Goal: Information Seeking & Learning: Learn about a topic

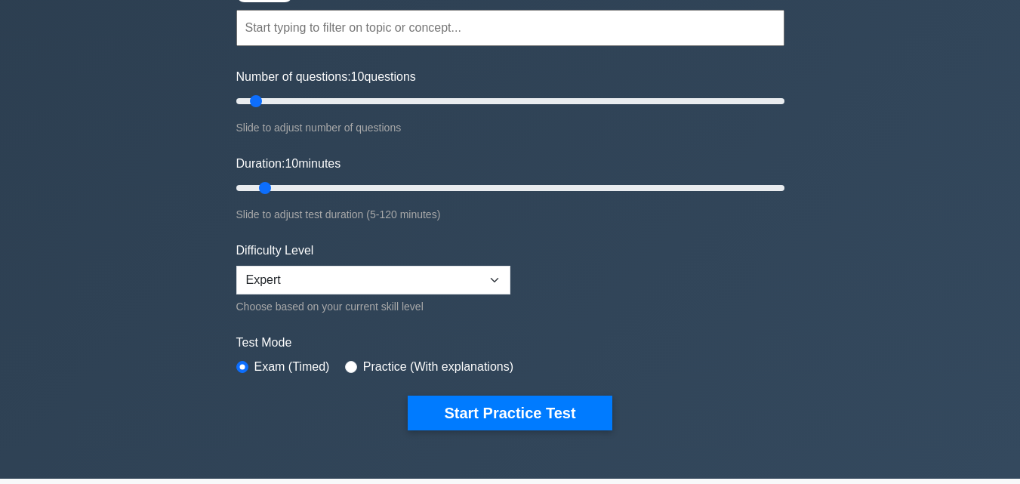
scroll to position [226, 0]
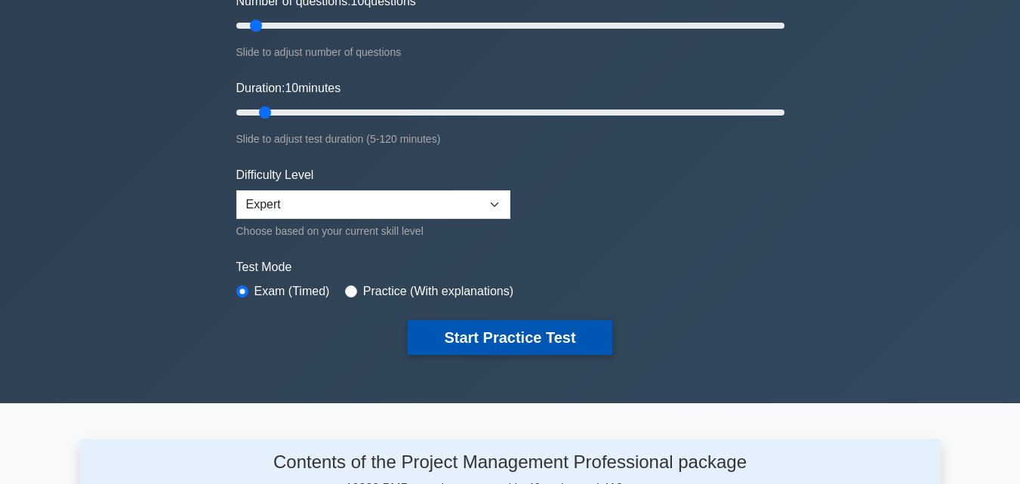
click at [441, 337] on button "Start Practice Test" at bounding box center [510, 337] width 204 height 35
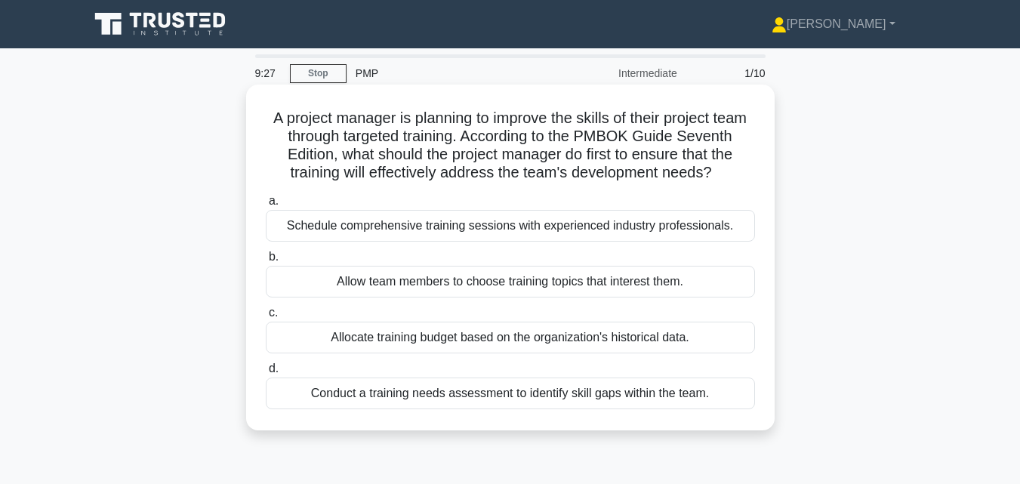
click at [450, 406] on div "Conduct a training needs assessment to identify skill gaps within the team." at bounding box center [510, 393] width 489 height 32
click at [266, 374] on input "d. Conduct a training needs assessment to identify skill gaps within the team." at bounding box center [266, 369] width 0 height 10
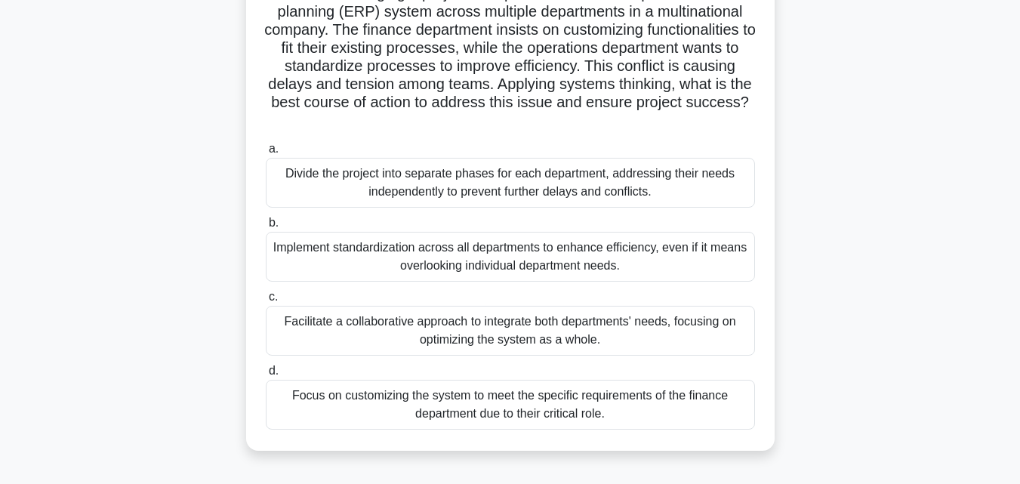
scroll to position [151, 0]
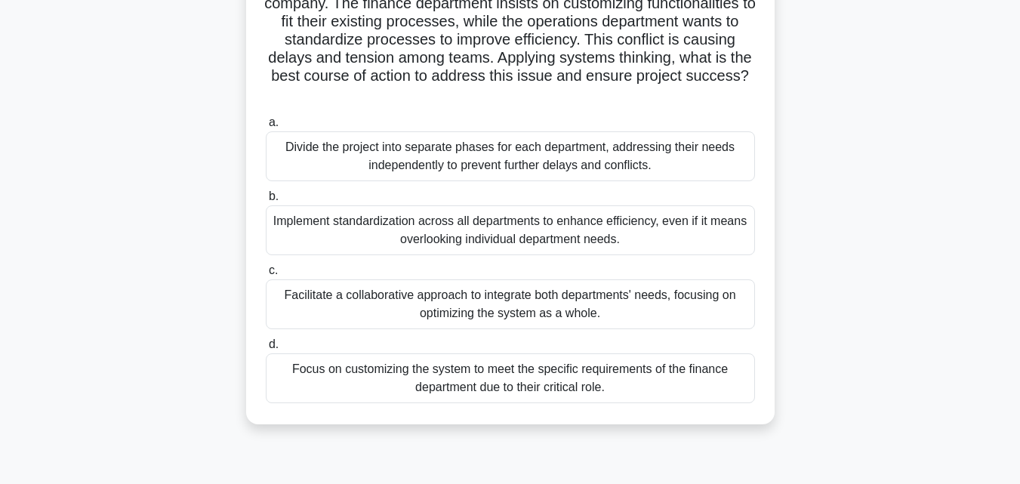
click at [422, 302] on div "Facilitate a collaborative approach to integrate both departments' needs, focus…" at bounding box center [510, 304] width 489 height 50
click at [266, 276] on input "c. Facilitate a collaborative approach to integrate both departments' needs, fo…" at bounding box center [266, 271] width 0 height 10
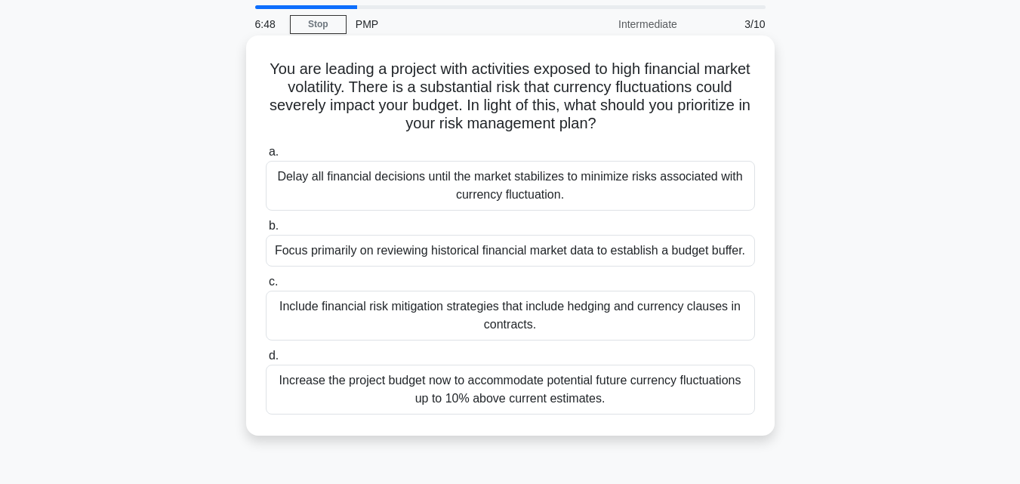
scroll to position [75, 0]
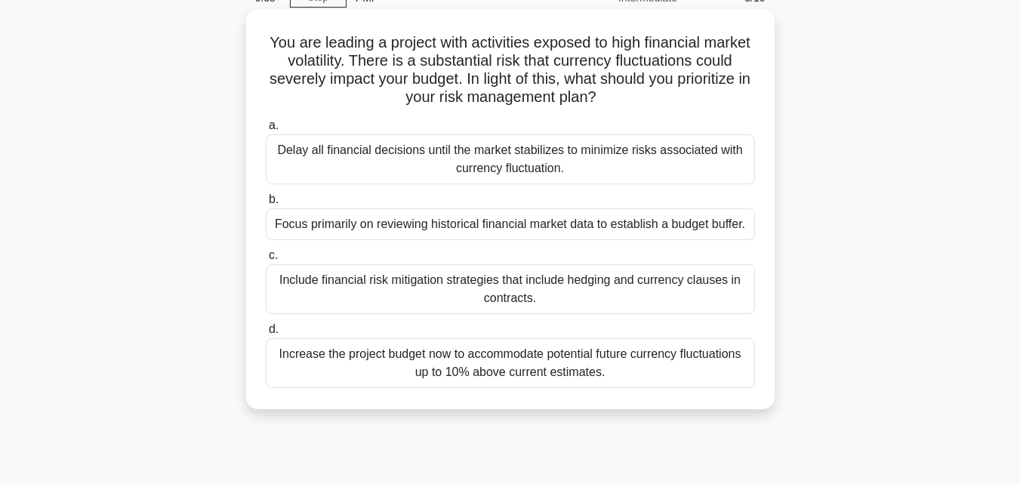
click at [416, 295] on div "Include financial risk mitigation strategies that include hedging and currency …" at bounding box center [510, 289] width 489 height 50
click at [266, 260] on input "c. Include financial risk mitigation strategies that include hedging and curren…" at bounding box center [266, 256] width 0 height 10
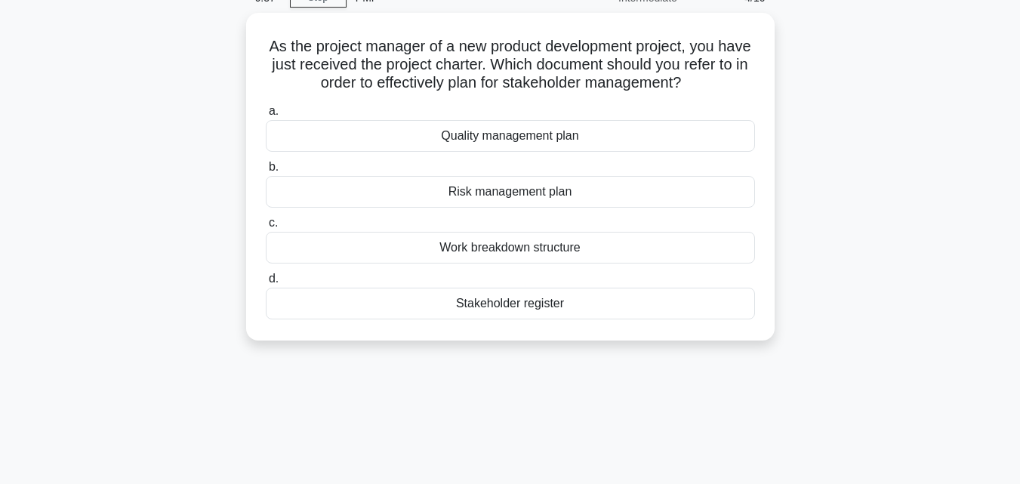
scroll to position [0, 0]
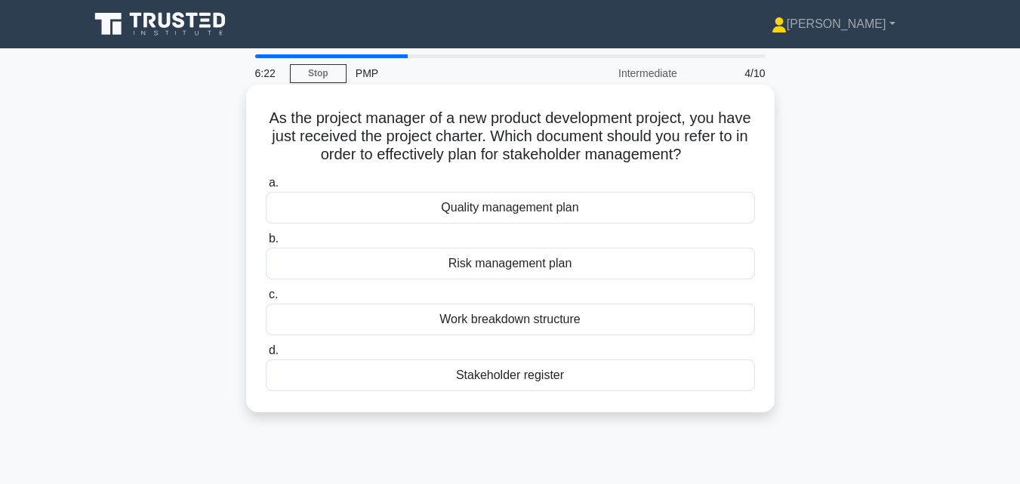
click at [409, 365] on div "Stakeholder register" at bounding box center [510, 375] width 489 height 32
click at [266, 356] on input "d. Stakeholder register" at bounding box center [266, 351] width 0 height 10
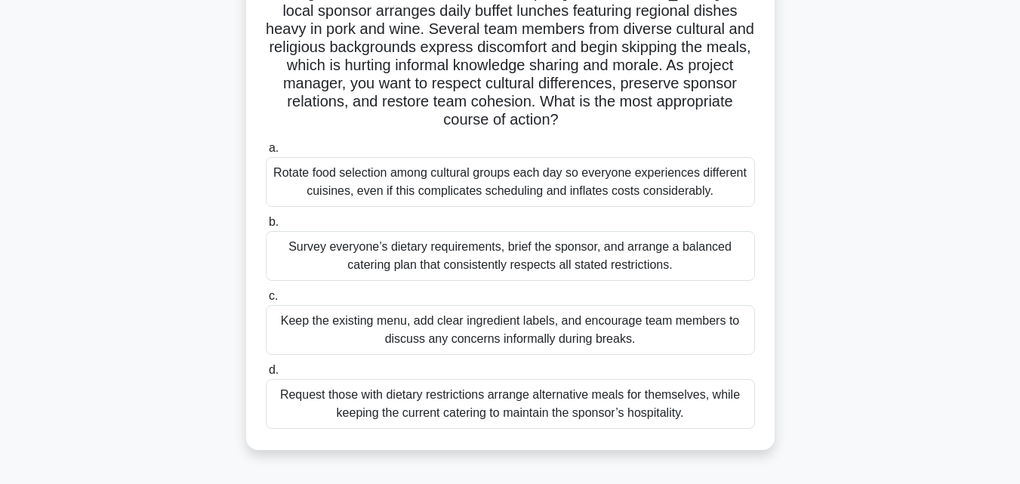
scroll to position [151, 0]
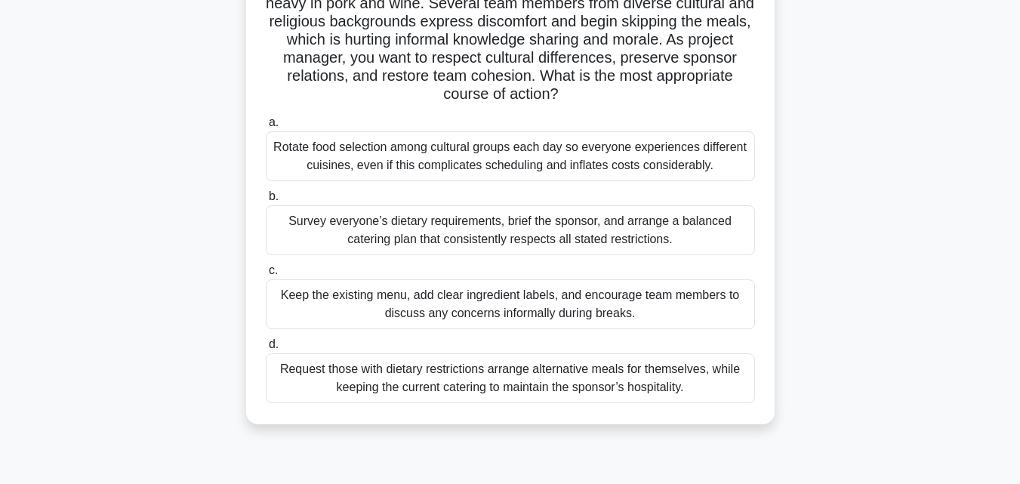
click at [394, 303] on div "Keep the existing menu, add clear ingredient labels, and encourage team members…" at bounding box center [510, 304] width 489 height 50
click at [266, 276] on input "c. Keep the existing menu, add clear ingredient labels, and encourage team memb…" at bounding box center [266, 271] width 0 height 10
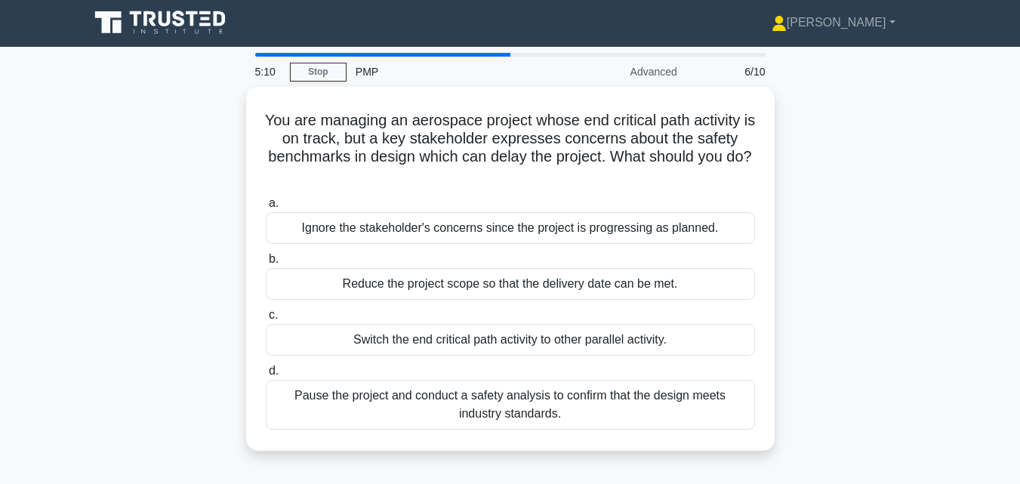
scroll to position [0, 0]
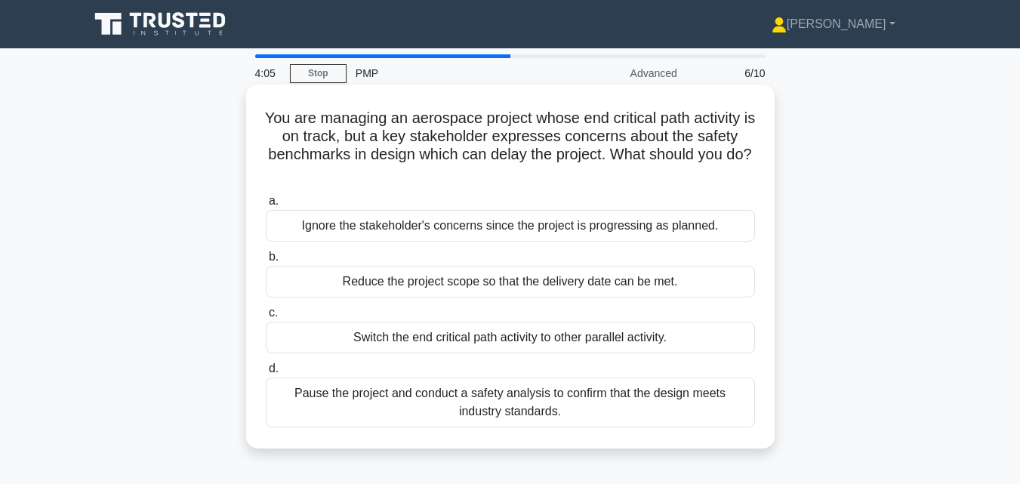
click at [476, 336] on div "Switch the end critical path activity to other parallel activity." at bounding box center [510, 338] width 489 height 32
click at [266, 318] on input "c. Switch the end critical path activity to other parallel activity." at bounding box center [266, 313] width 0 height 10
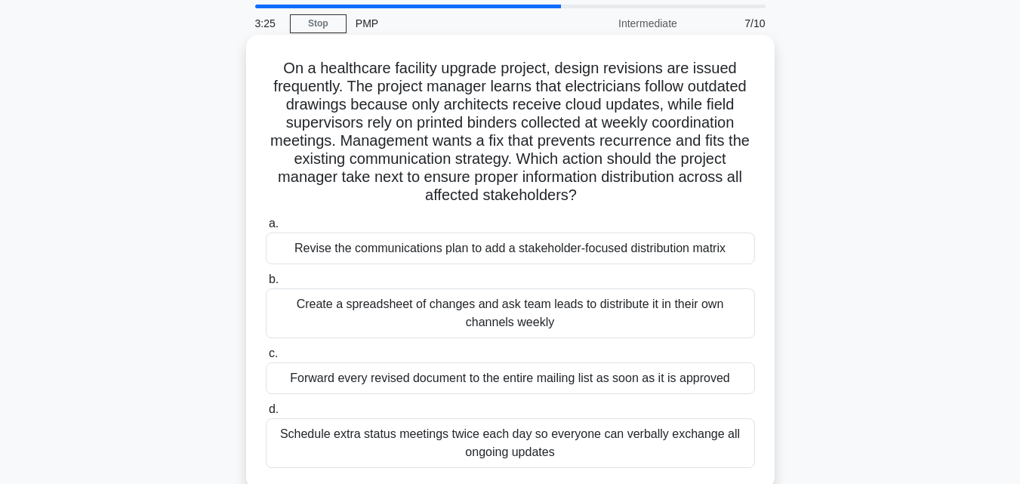
scroll to position [75, 0]
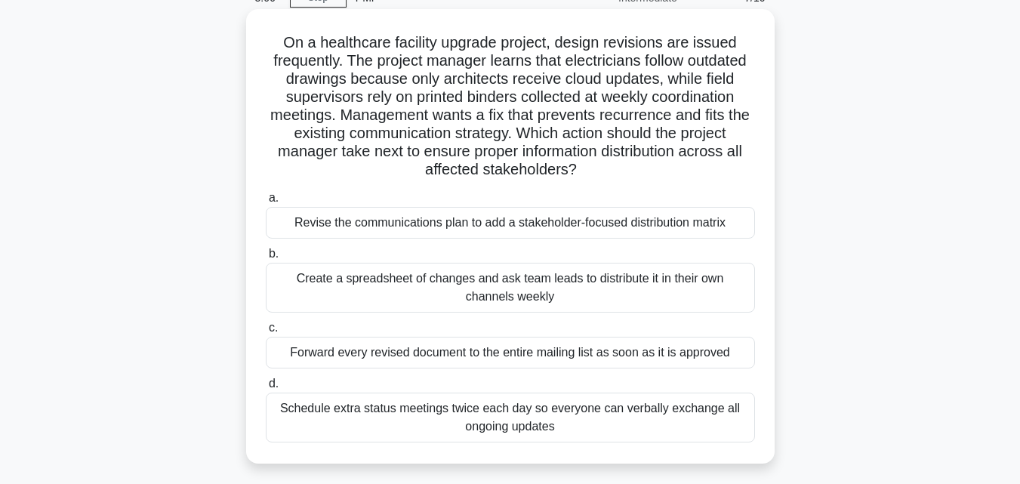
click at [415, 220] on div "Revise the communications plan to add a stakeholder-focused distribution matrix" at bounding box center [510, 223] width 489 height 32
click at [266, 203] on input "a. Revise the communications plan to add a stakeholder-focused distribution mat…" at bounding box center [266, 198] width 0 height 10
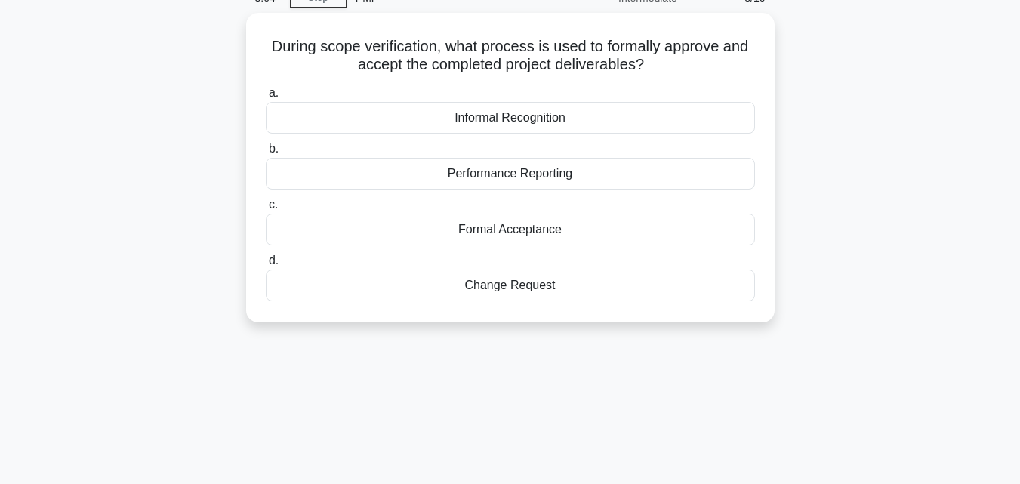
scroll to position [0, 0]
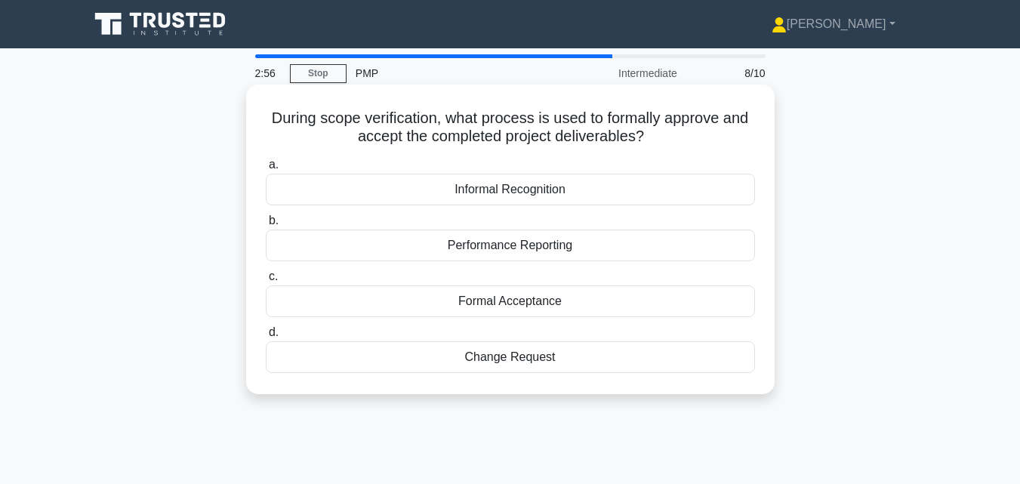
click at [462, 304] on div "Formal Acceptance" at bounding box center [510, 301] width 489 height 32
click at [266, 282] on input "c. Formal Acceptance" at bounding box center [266, 277] width 0 height 10
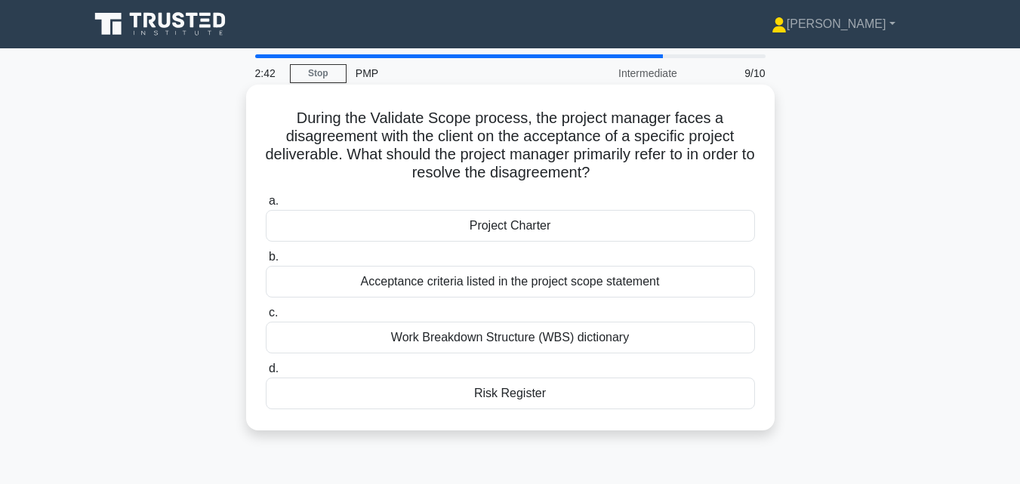
click at [424, 293] on div "Acceptance criteria listed in the project scope statement" at bounding box center [510, 282] width 489 height 32
click at [266, 262] on input "b. Acceptance criteria listed in the project scope statement" at bounding box center [266, 257] width 0 height 10
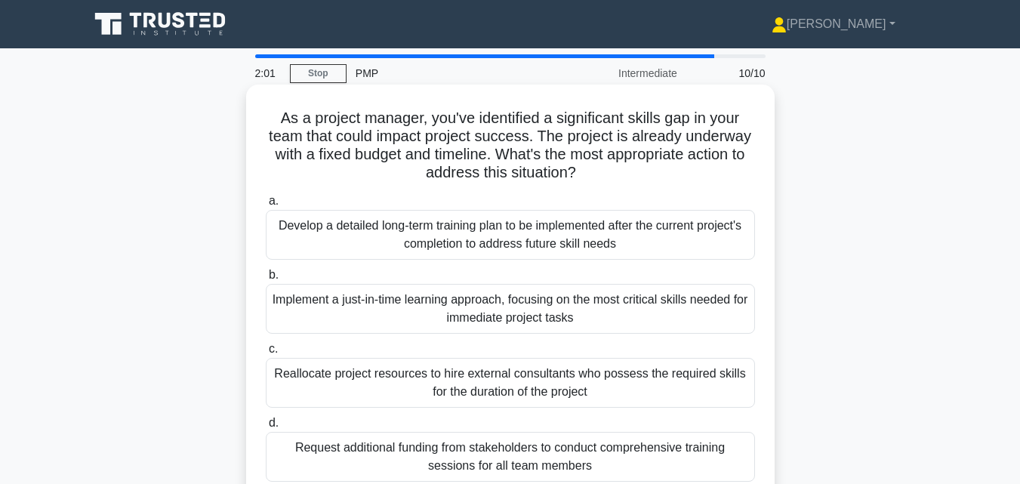
click at [412, 313] on div "Implement a just-in-time learning approach, focusing on the most critical skill…" at bounding box center [510, 309] width 489 height 50
click at [266, 280] on input "b. Implement a just-in-time learning approach, focusing on the most critical sk…" at bounding box center [266, 275] width 0 height 10
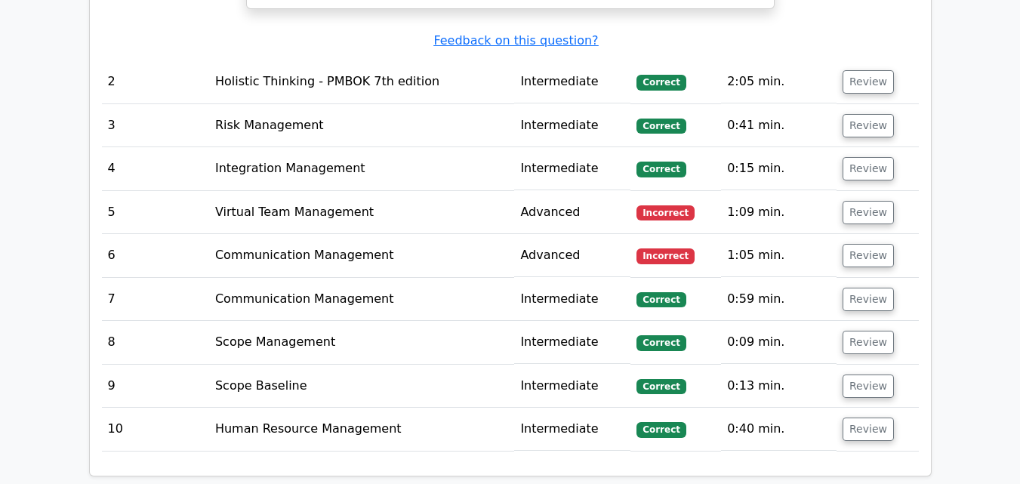
scroll to position [1585, 0]
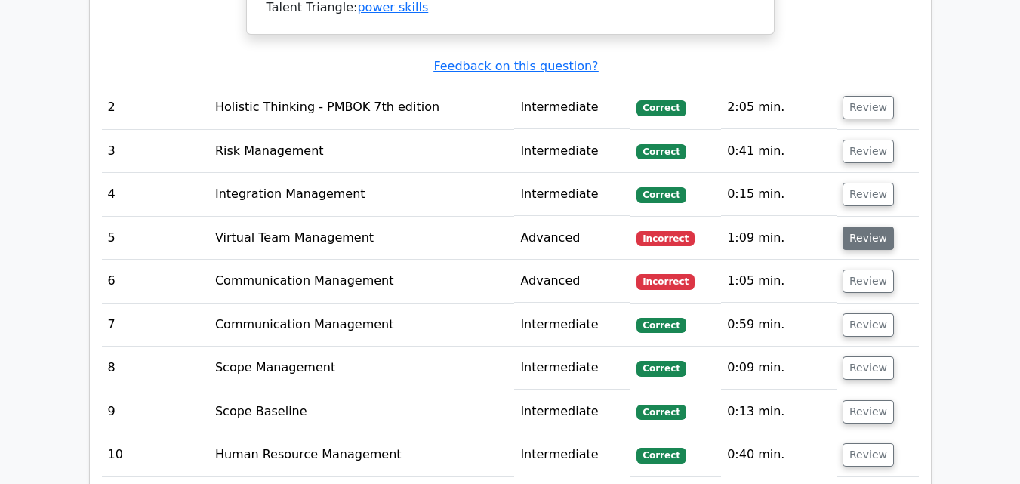
click at [862, 226] on button "Review" at bounding box center [867, 237] width 51 height 23
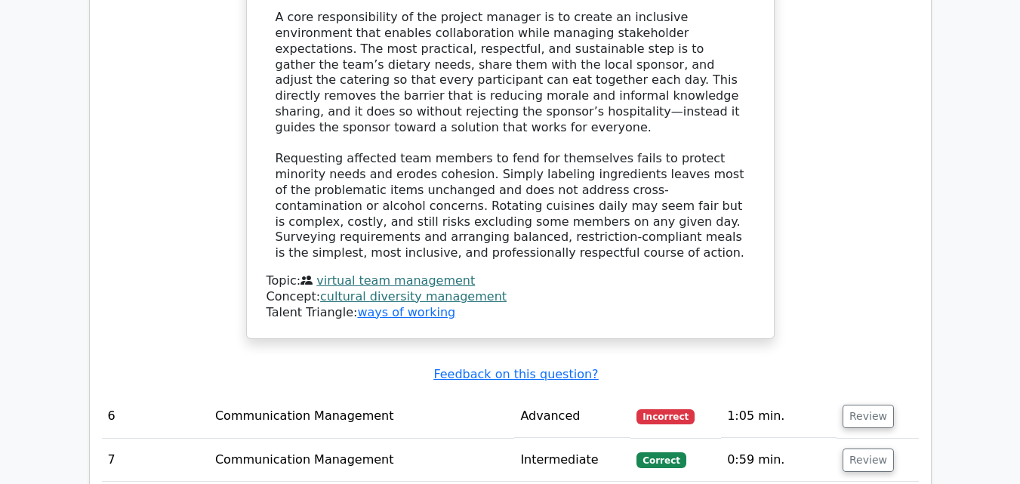
scroll to position [2416, 0]
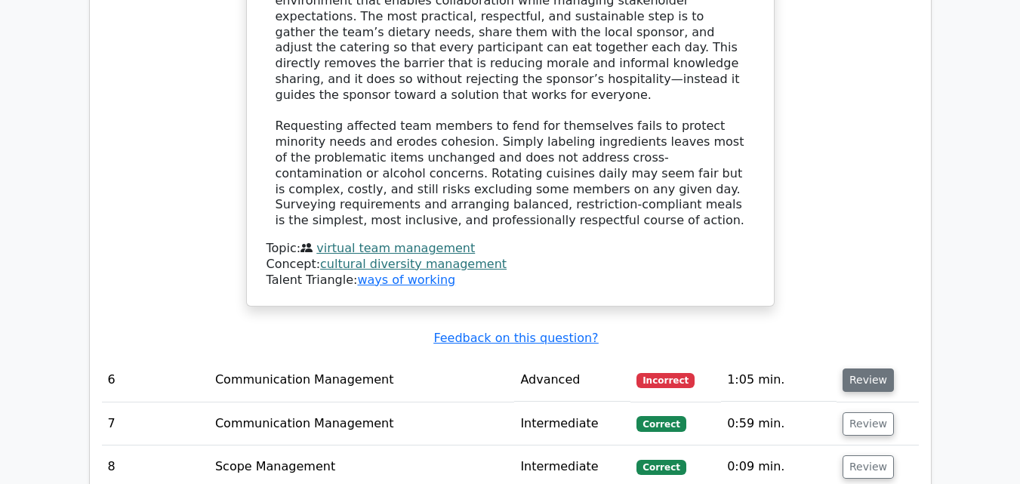
click at [848, 368] on button "Review" at bounding box center [867, 379] width 51 height 23
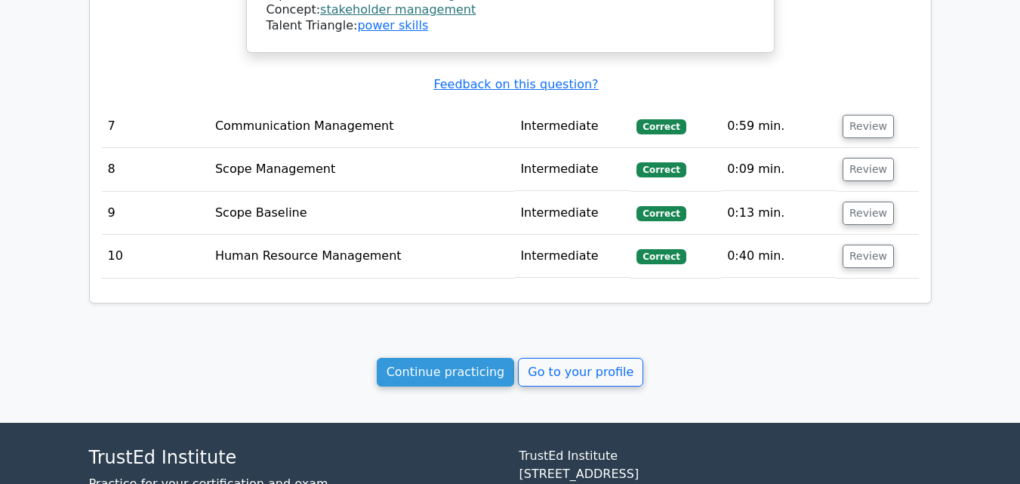
scroll to position [3525, 0]
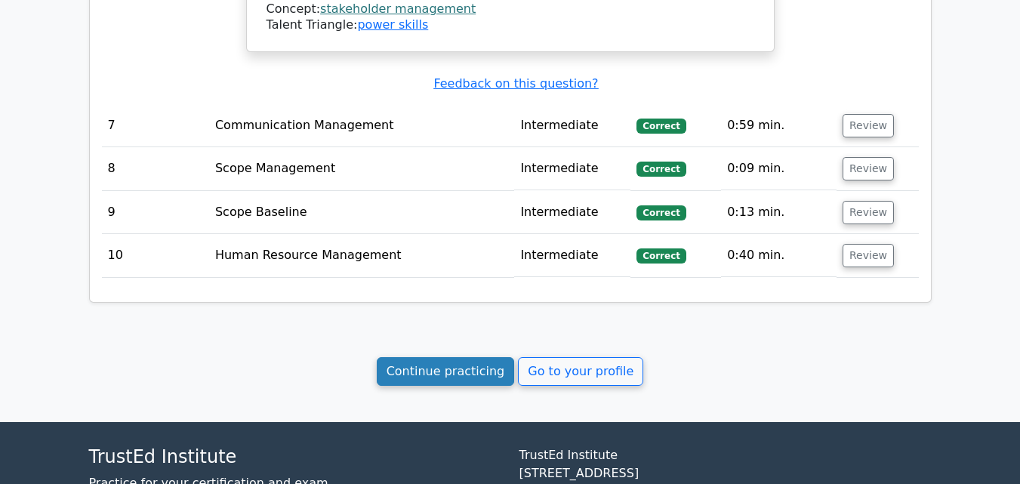
click at [426, 357] on link "Continue practicing" at bounding box center [446, 371] width 138 height 29
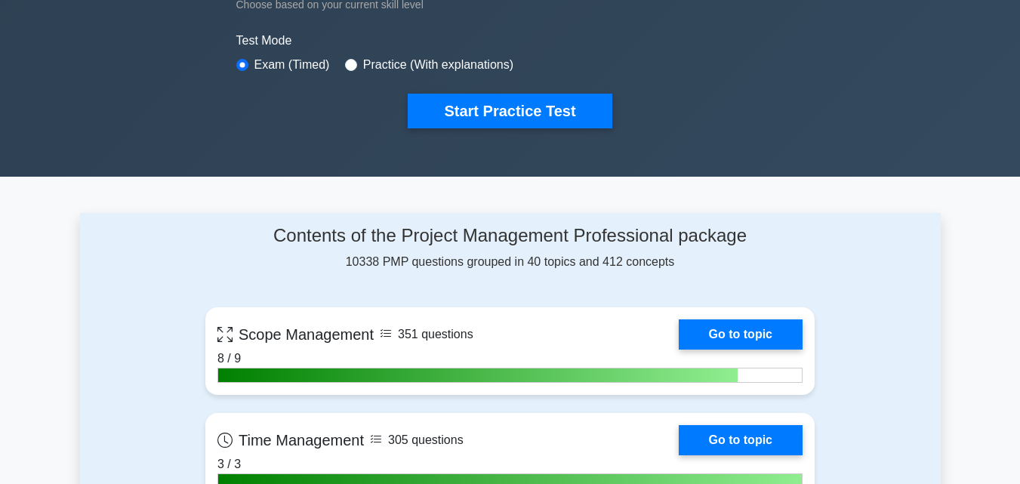
scroll to position [302, 0]
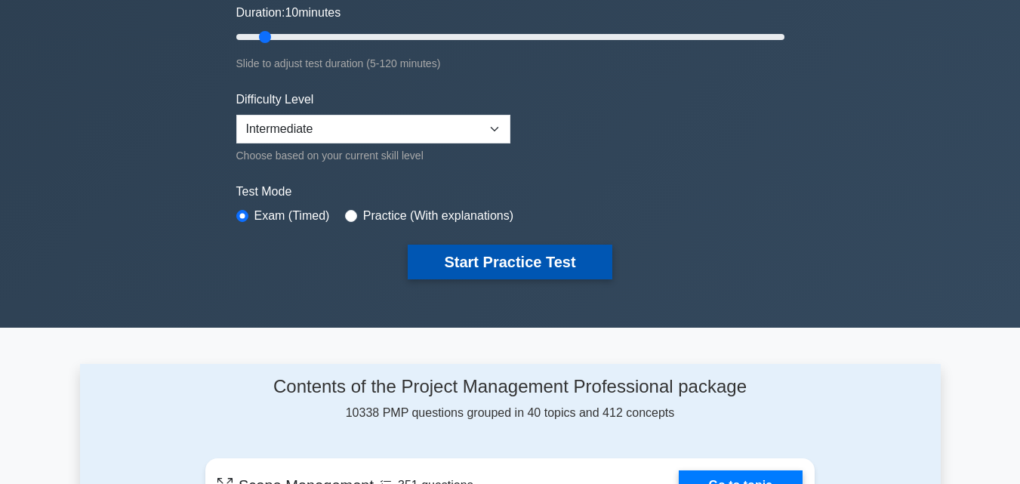
click at [452, 257] on button "Start Practice Test" at bounding box center [510, 262] width 204 height 35
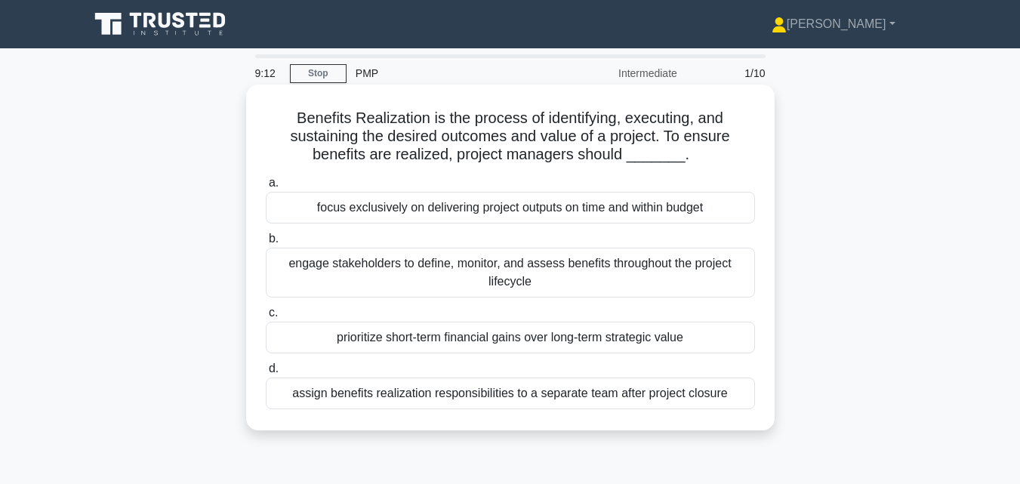
click at [534, 390] on div "assign benefits realization responsibilities to a separate team after project c…" at bounding box center [510, 393] width 489 height 32
click at [266, 374] on input "d. assign benefits realization responsibilities to a separate team after projec…" at bounding box center [266, 369] width 0 height 10
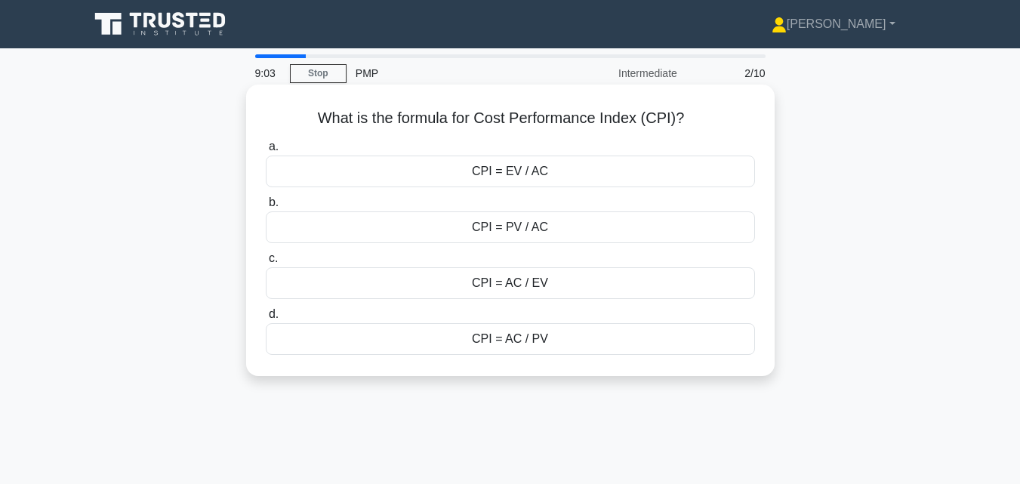
click at [494, 171] on div "CPI = EV / AC" at bounding box center [510, 172] width 489 height 32
click at [266, 152] on input "a. CPI = EV / AC" at bounding box center [266, 147] width 0 height 10
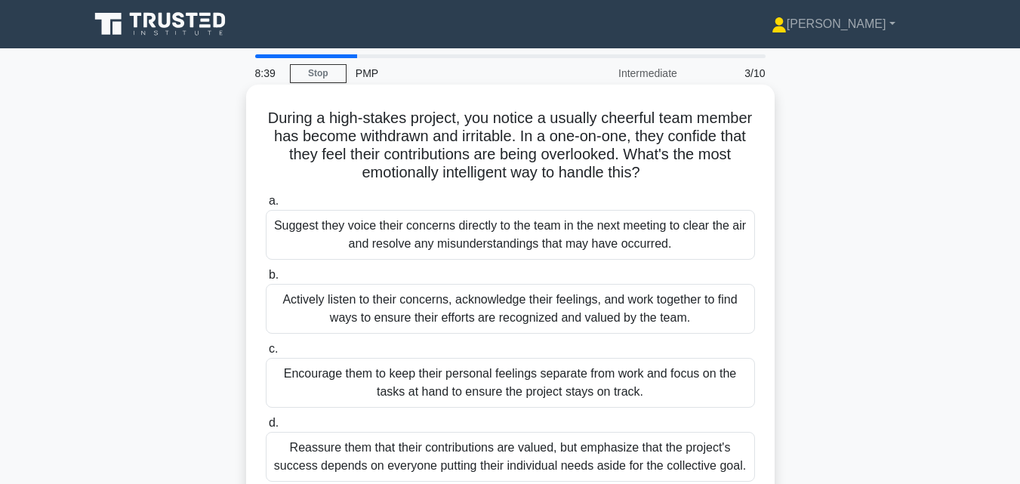
scroll to position [75, 0]
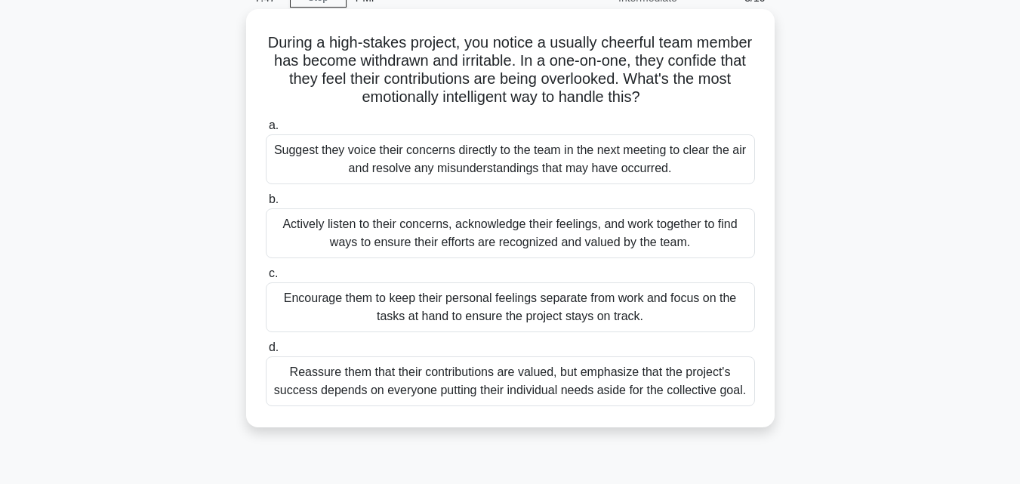
click at [467, 245] on div "Actively listen to their concerns, acknowledge their feelings, and work togethe…" at bounding box center [510, 233] width 489 height 50
click at [266, 205] on input "b. Actively listen to their concerns, acknowledge their feelings, and work toge…" at bounding box center [266, 200] width 0 height 10
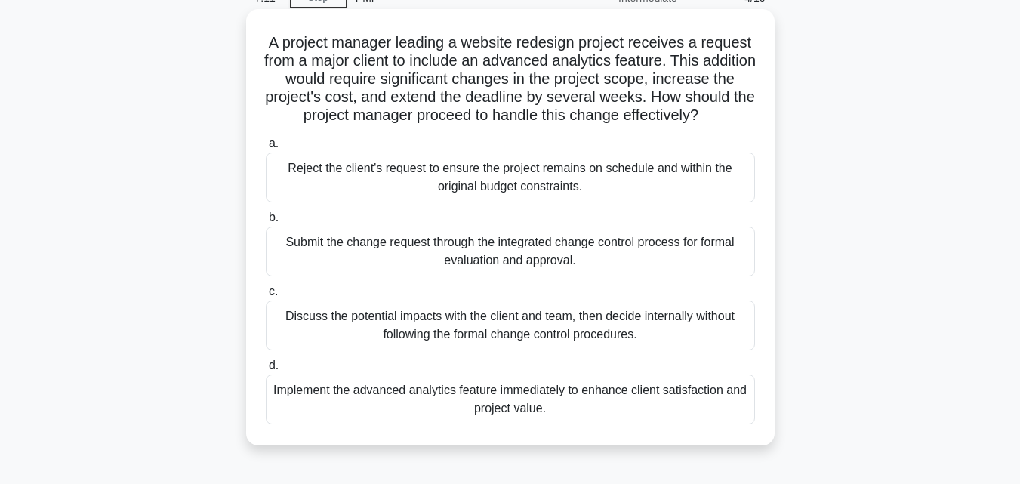
click at [417, 274] on div "Submit the change request through the integrated change control process for for…" at bounding box center [510, 251] width 489 height 50
click at [266, 223] on input "b. Submit the change request through the integrated change control process for …" at bounding box center [266, 218] width 0 height 10
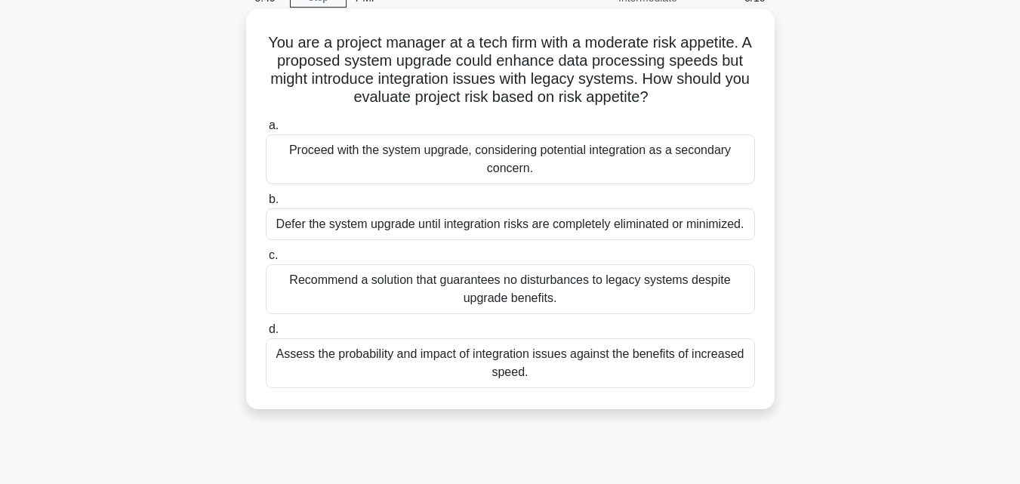
click at [432, 294] on div "Recommend a solution that guarantees no disturbances to legacy systems despite …" at bounding box center [510, 289] width 489 height 50
click at [266, 260] on input "c. Recommend a solution that guarantees no disturbances to legacy systems despi…" at bounding box center [266, 256] width 0 height 10
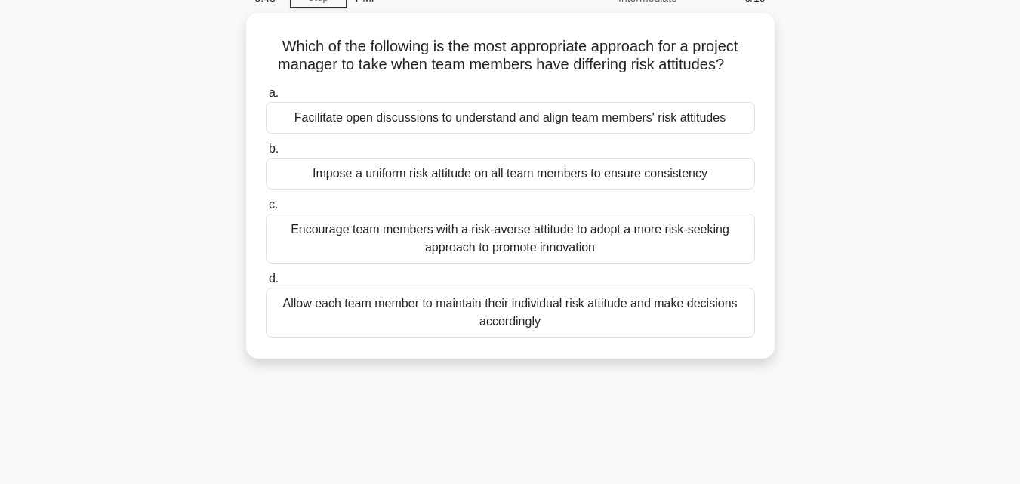
scroll to position [0, 0]
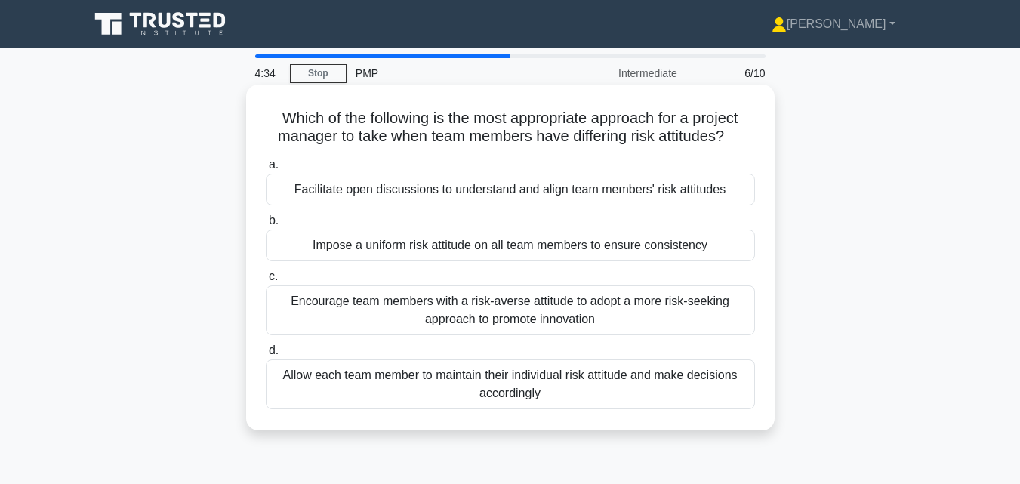
click at [482, 319] on div "Encourage team members with a risk-averse attitude to adopt a more risk-seeking…" at bounding box center [510, 310] width 489 height 50
click at [266, 282] on input "c. Encourage team members with a risk-averse attitude to adopt a more risk-seek…" at bounding box center [266, 277] width 0 height 10
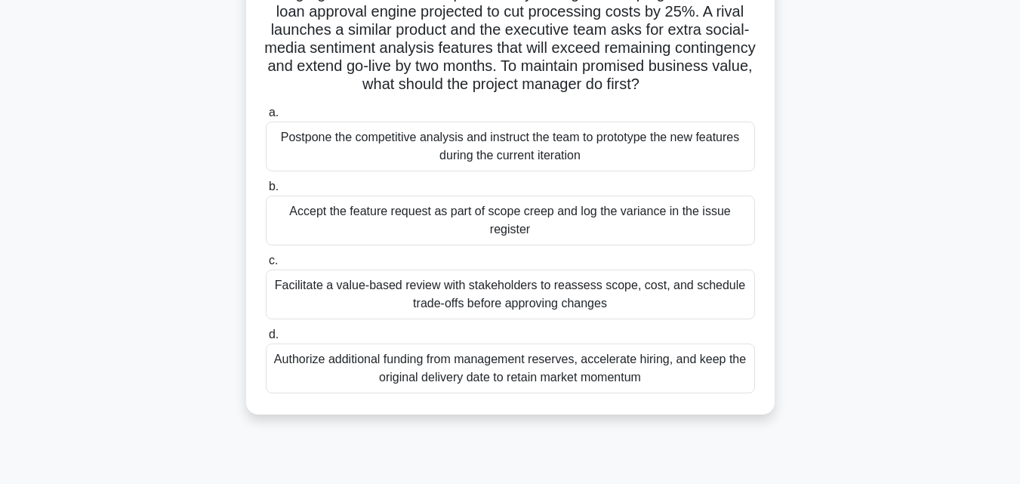
scroll to position [151, 0]
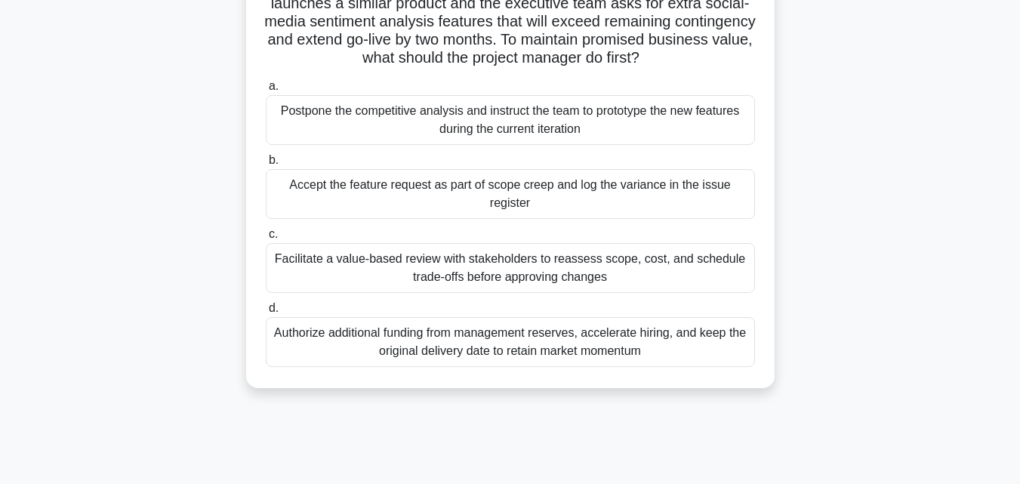
click at [433, 277] on div "Facilitate a value-based review with stakeholders to reassess scope, cost, and …" at bounding box center [510, 268] width 489 height 50
click at [266, 239] on input "c. Facilitate a value-based review with stakeholders to reassess scope, cost, a…" at bounding box center [266, 234] width 0 height 10
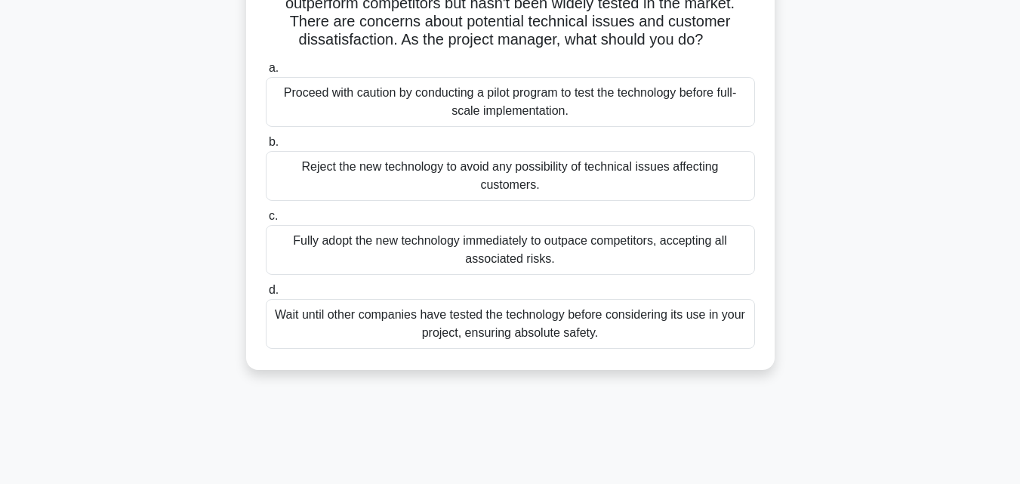
click at [390, 349] on div "Wait until other companies have tested the technology before considering its us…" at bounding box center [510, 324] width 489 height 50
click at [266, 295] on input "d. Wait until other companies have tested the technology before considering its…" at bounding box center [266, 290] width 0 height 10
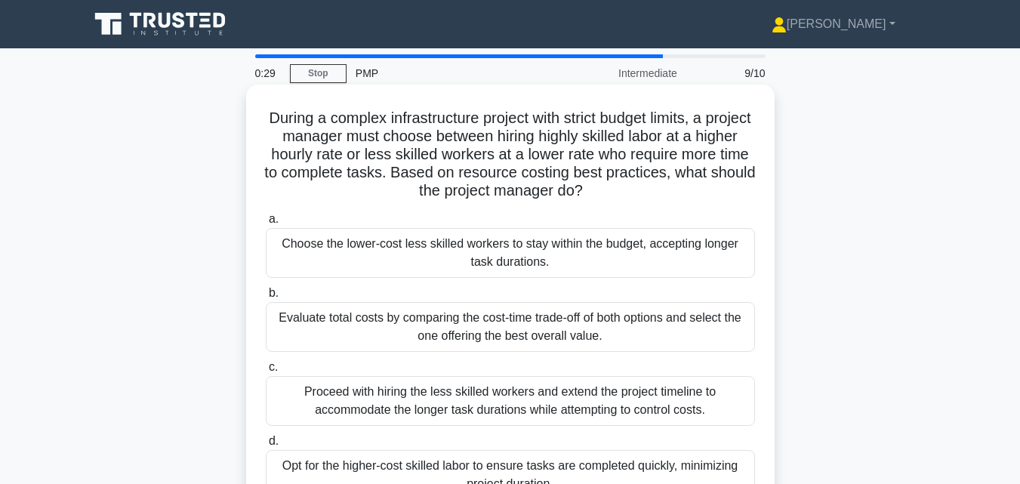
scroll to position [75, 0]
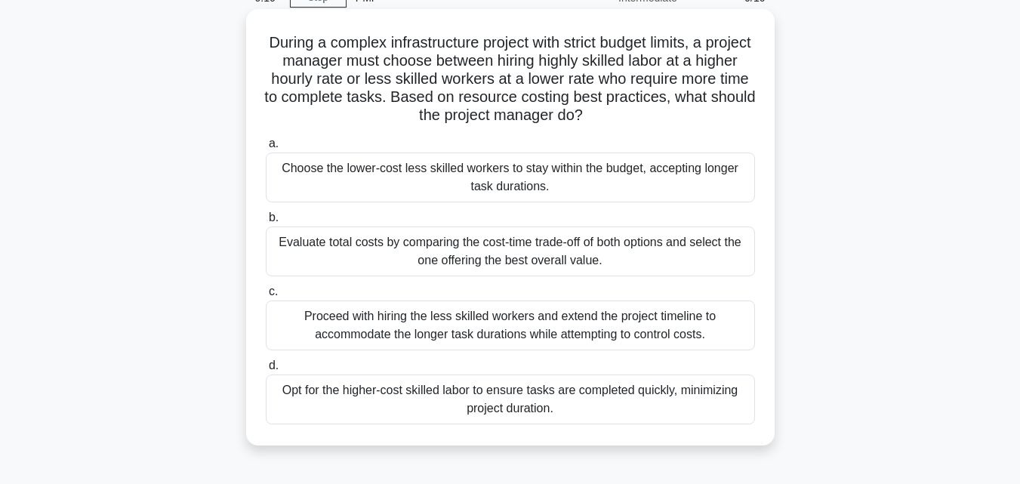
click at [377, 253] on div "Evaluate total costs by comparing the cost-time trade-off of both options and s…" at bounding box center [510, 251] width 489 height 50
click at [266, 223] on input "b. Evaluate total costs by comparing the cost-time trade-off of both options an…" at bounding box center [266, 218] width 0 height 10
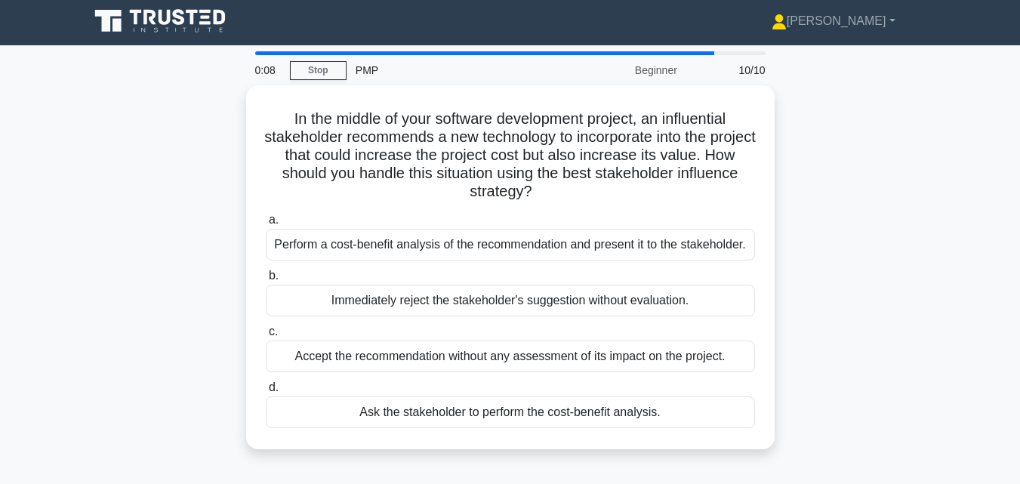
scroll to position [0, 0]
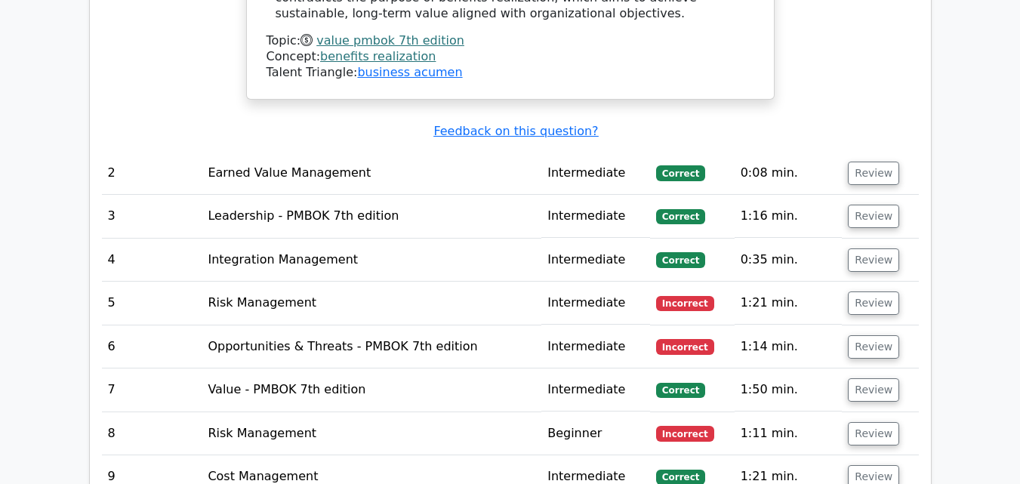
scroll to position [1585, 0]
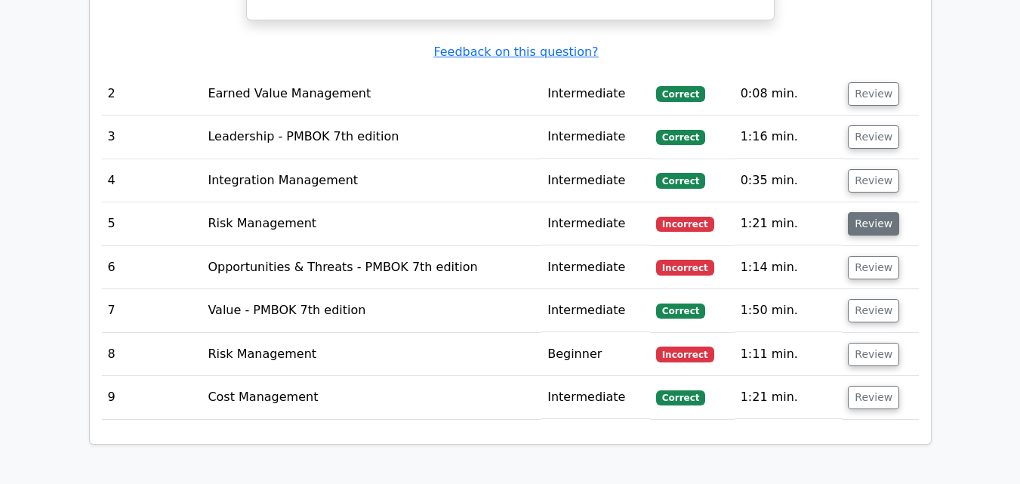
click at [856, 213] on button "Review" at bounding box center [873, 223] width 51 height 23
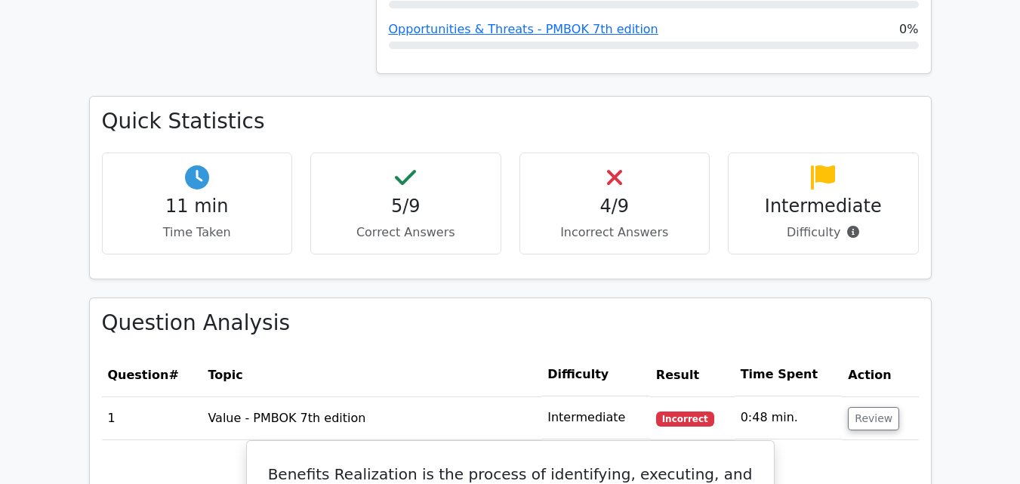
scroll to position [453, 0]
